Goal: Find specific page/section: Find specific page/section

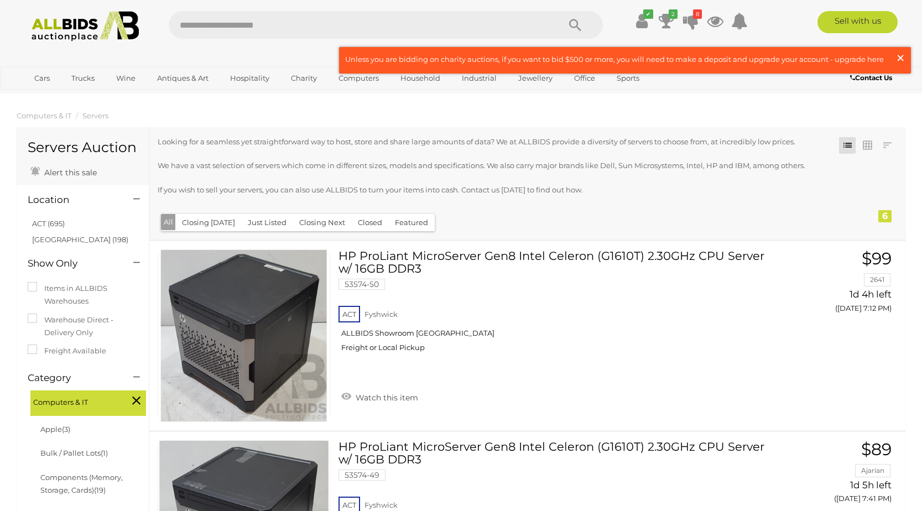
click at [903, 53] on span "×" at bounding box center [900, 58] width 10 height 22
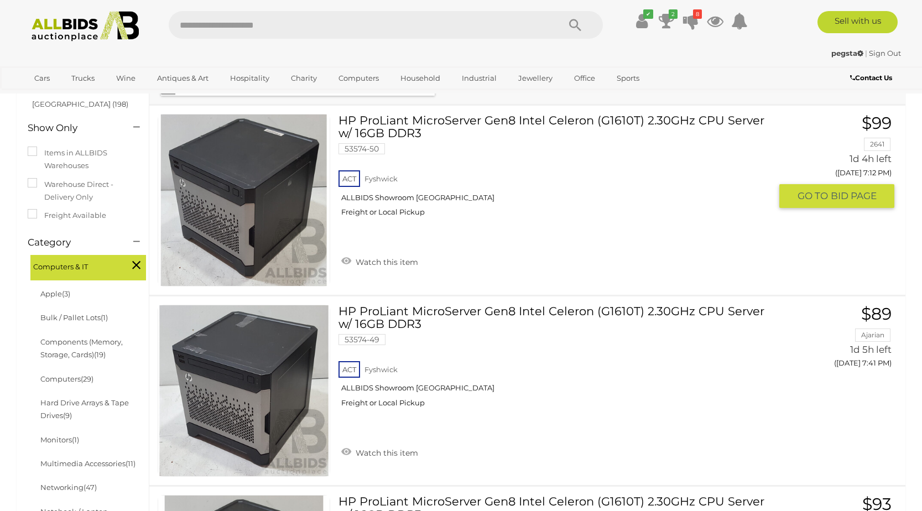
scroll to position [166, 0]
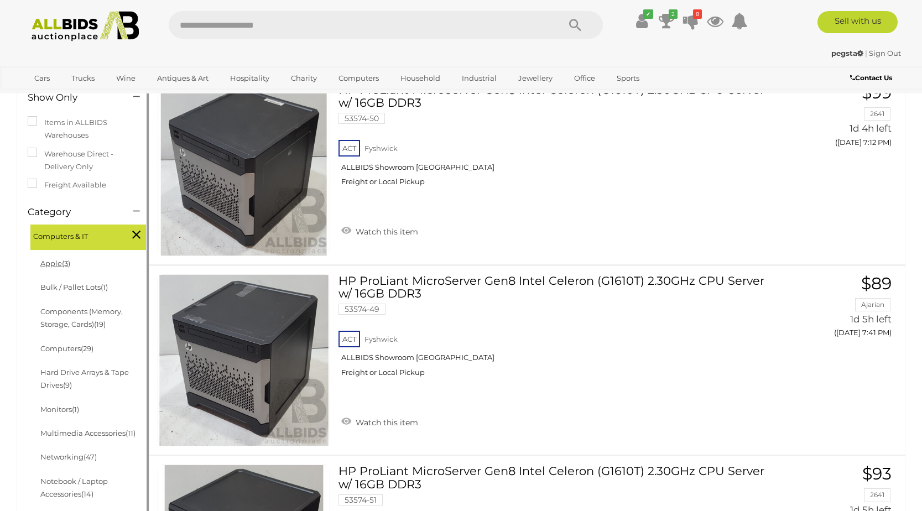
click at [46, 263] on link "Apple (3)" at bounding box center [55, 263] width 30 height 9
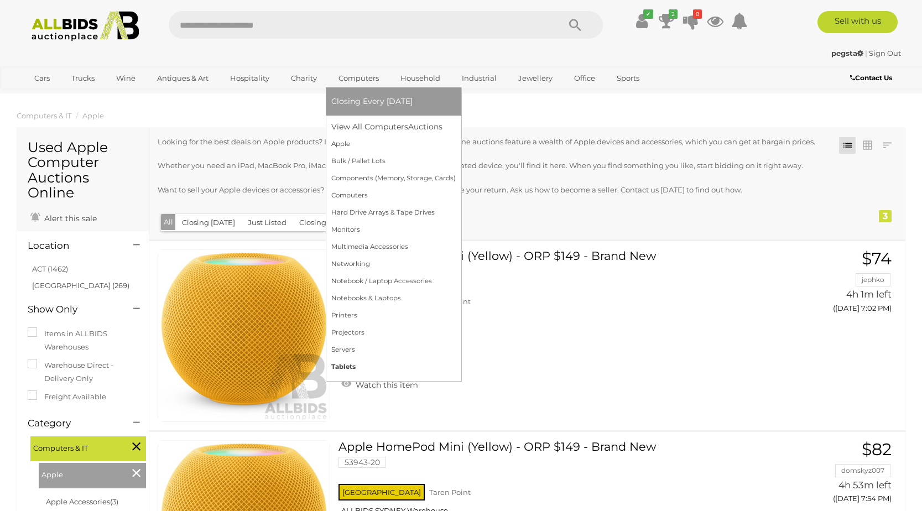
click at [342, 367] on link "Tablets" at bounding box center [393, 366] width 124 height 17
